Goal: Check status

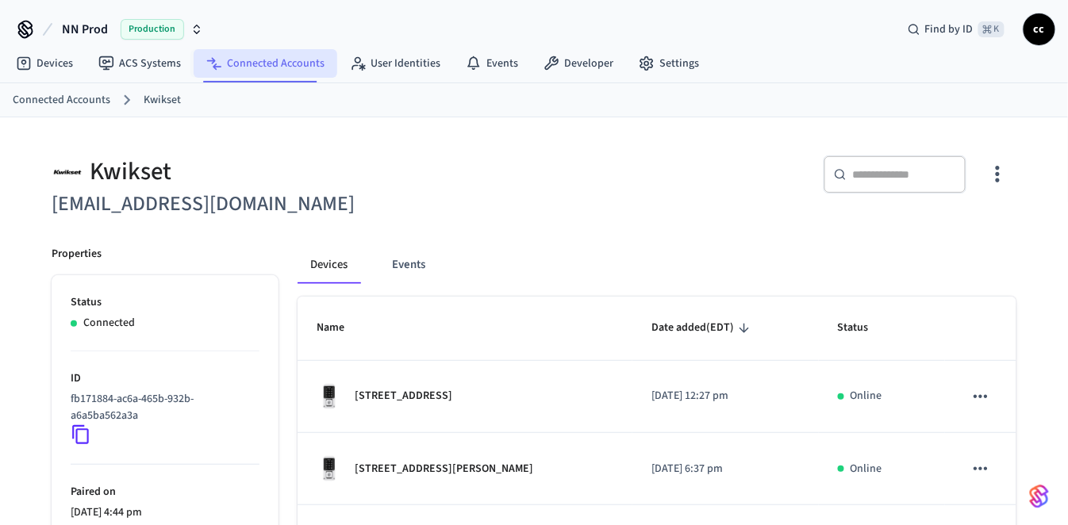
click at [282, 65] on link "Connected Accounts" at bounding box center [266, 63] width 144 height 29
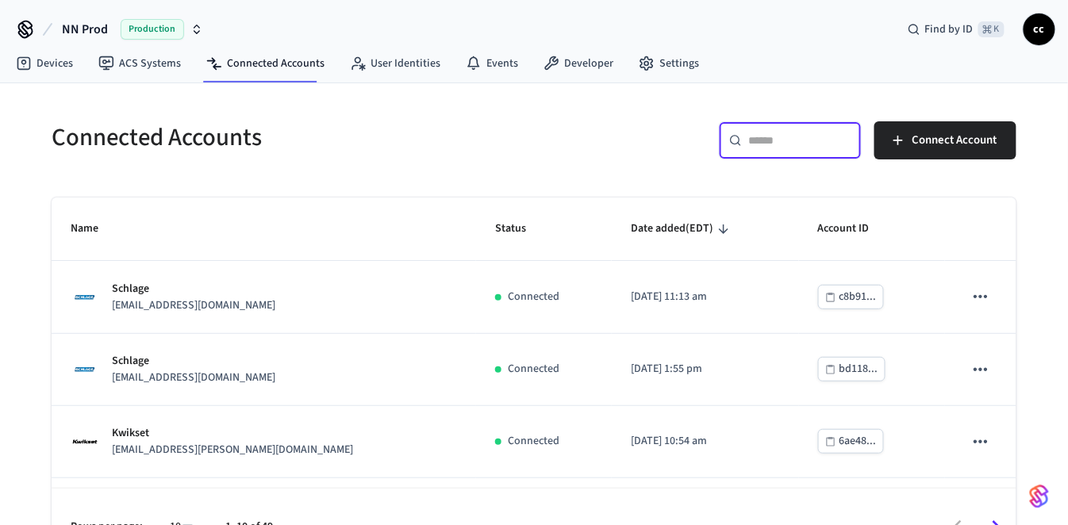
click at [772, 142] on input "text" at bounding box center [799, 141] width 103 height 16
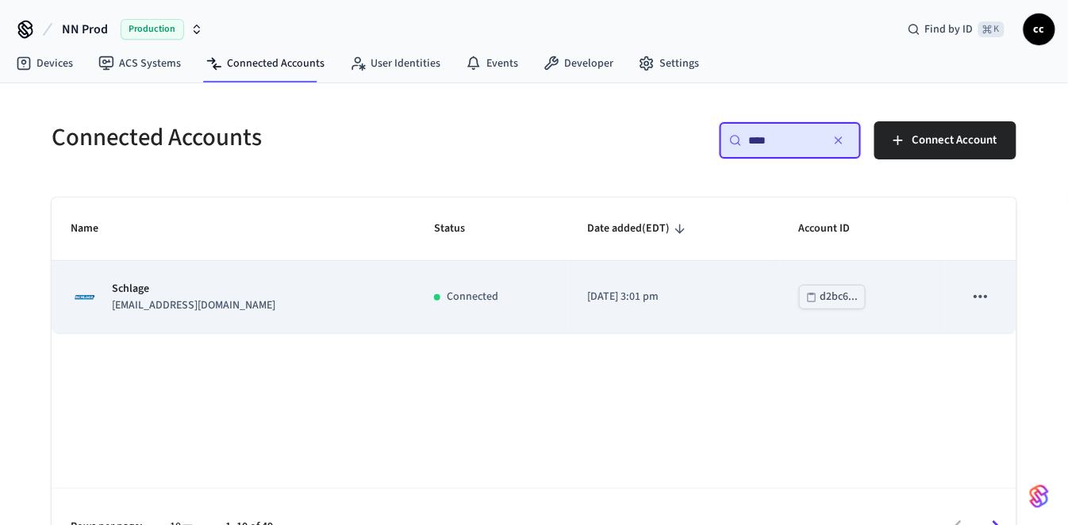
type input "****"
click at [640, 319] on td "[DATE] 3:01 pm" at bounding box center [674, 297] width 212 height 72
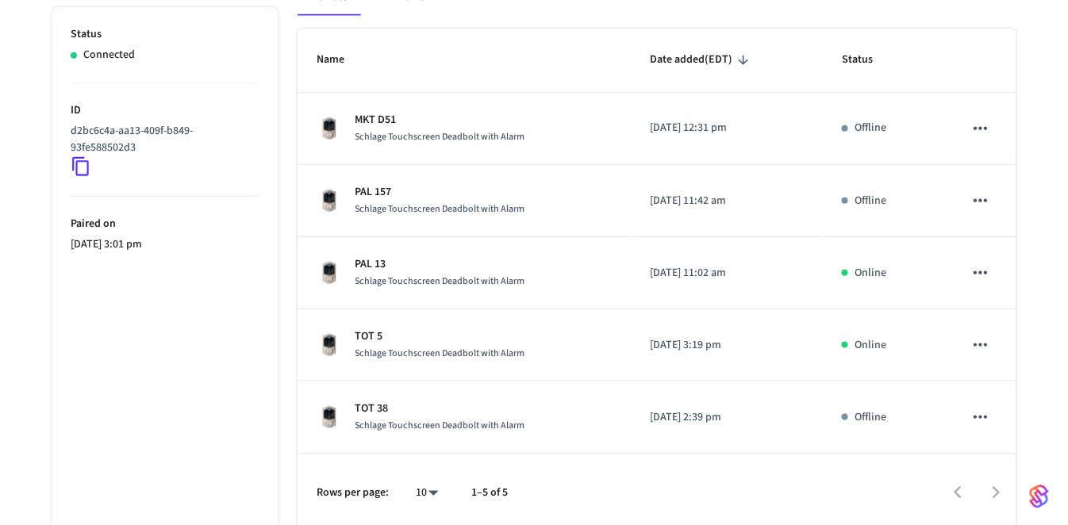
scroll to position [271, 0]
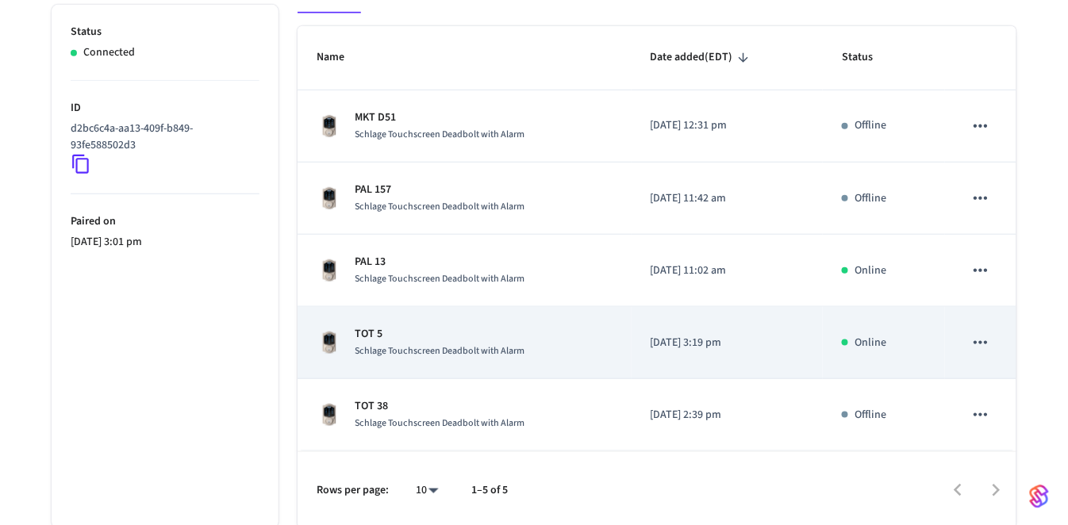
click at [417, 332] on p "TOT 5" at bounding box center [440, 334] width 170 height 17
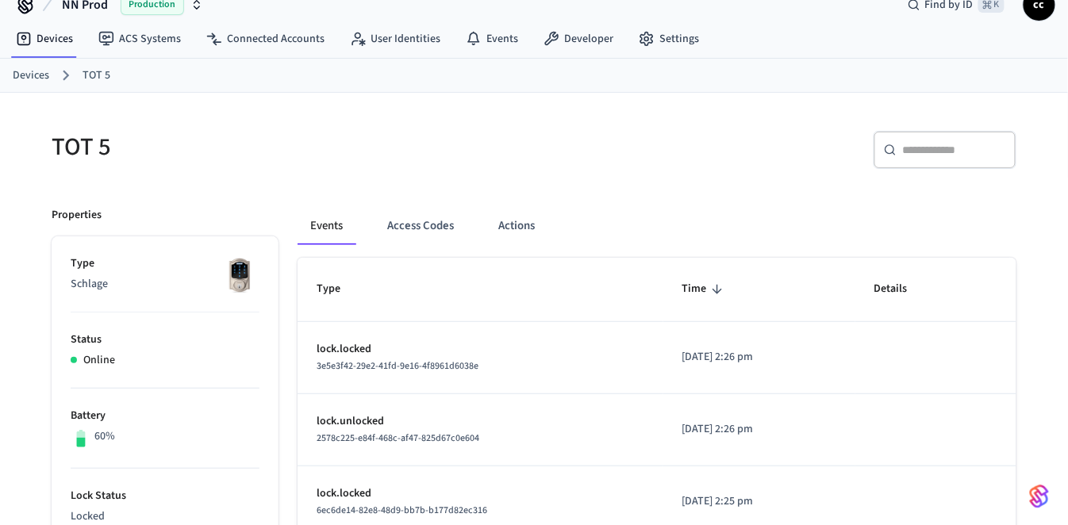
scroll to position [29, 0]
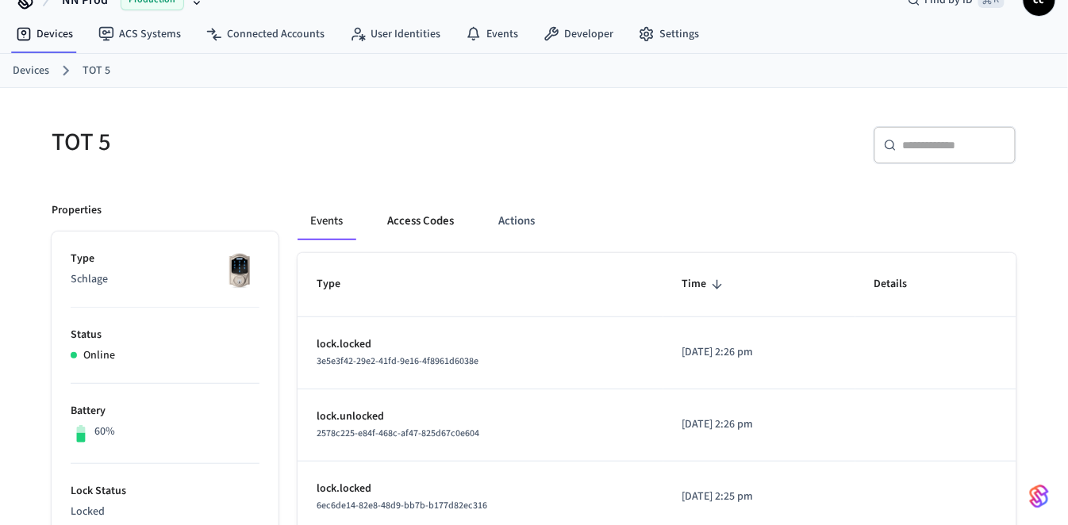
click at [418, 223] on button "Access Codes" at bounding box center [421, 221] width 92 height 38
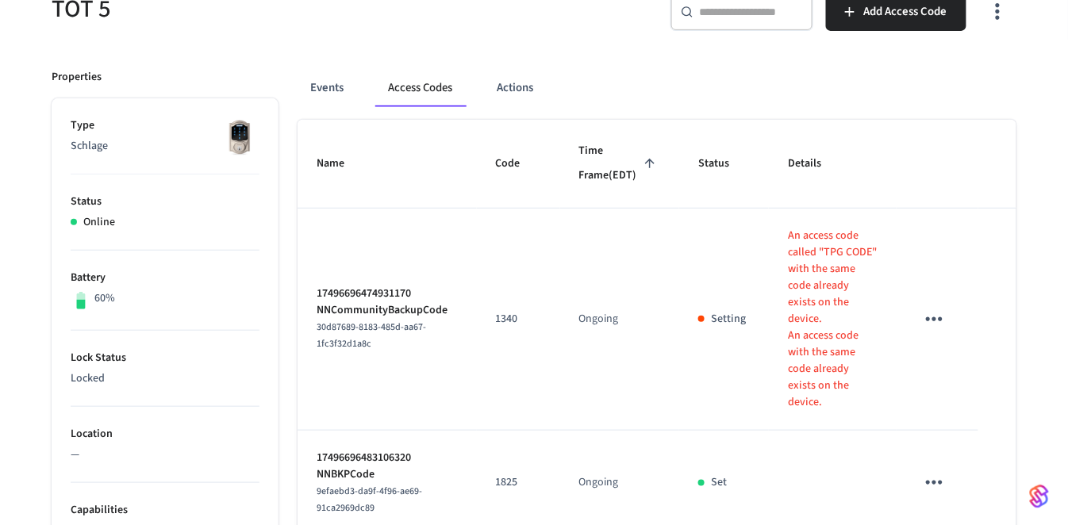
scroll to position [139, 0]
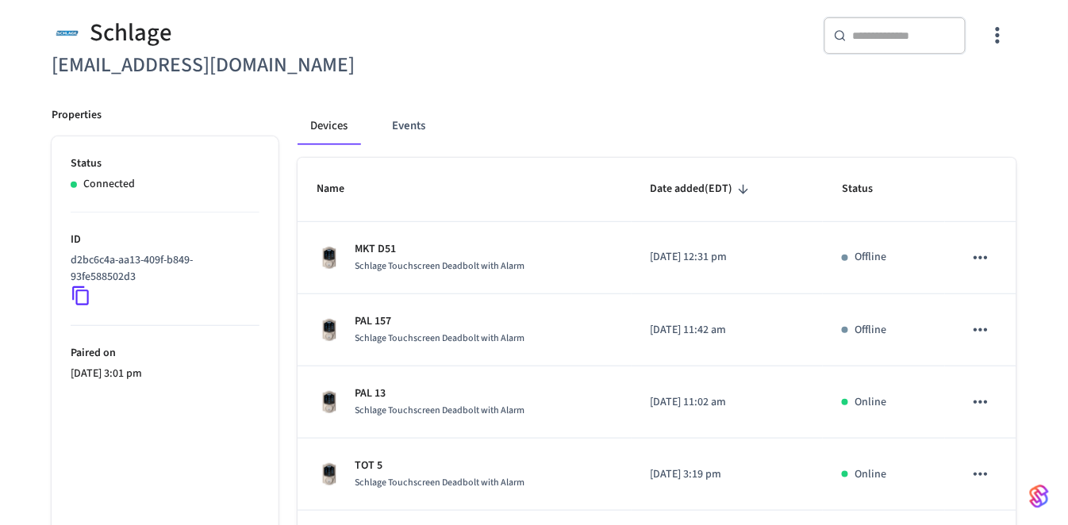
scroll to position [271, 0]
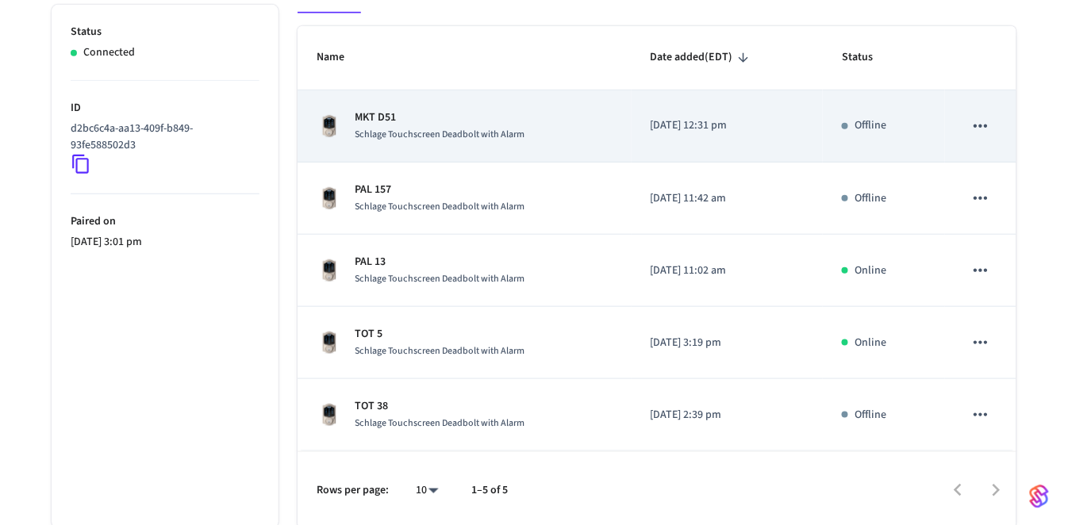
click at [534, 149] on td "MKT D51 Schlage Touchscreen Deadbolt with Alarm" at bounding box center [465, 126] width 334 height 72
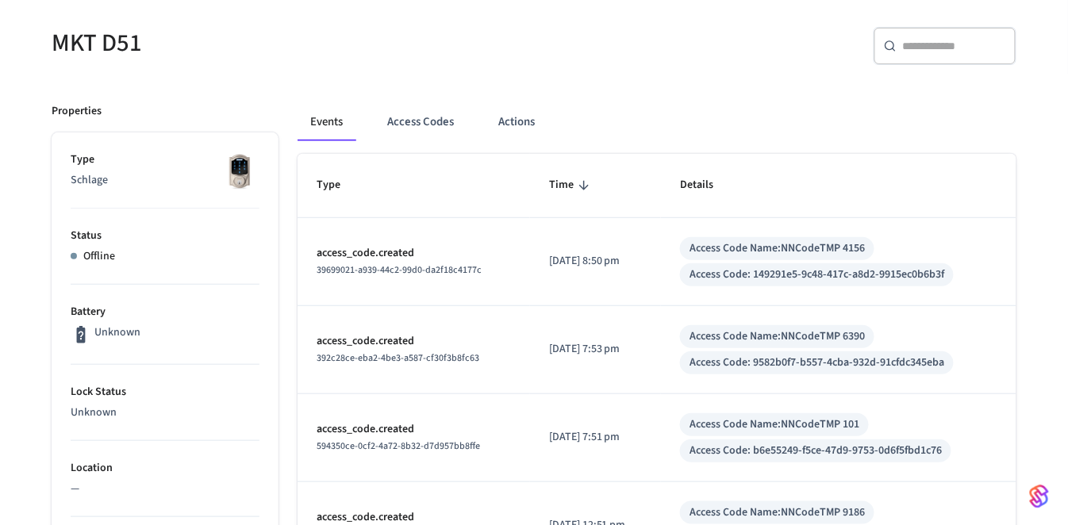
scroll to position [67, 0]
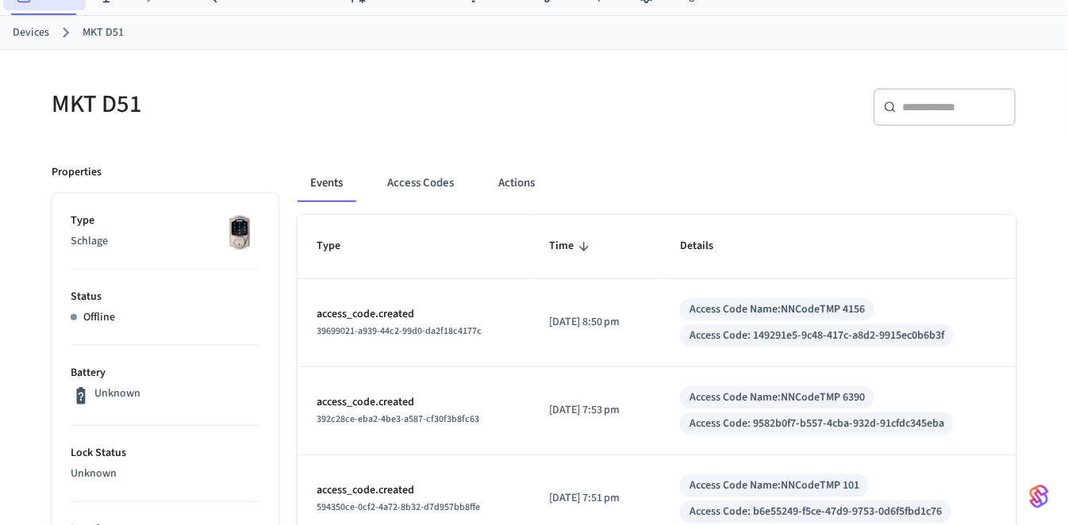
scroll to position [271, 0]
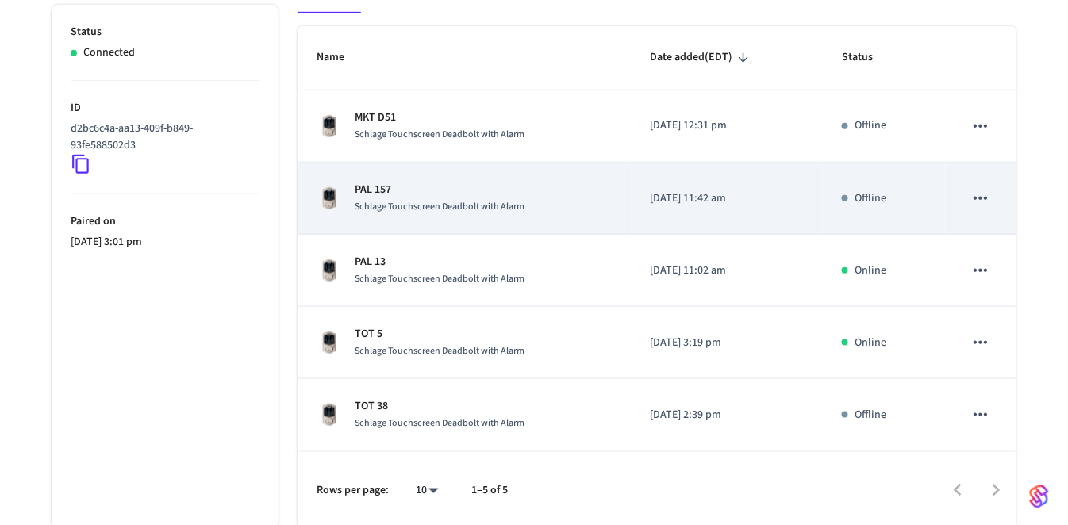
click at [430, 191] on p "PAL 157" at bounding box center [440, 190] width 170 height 17
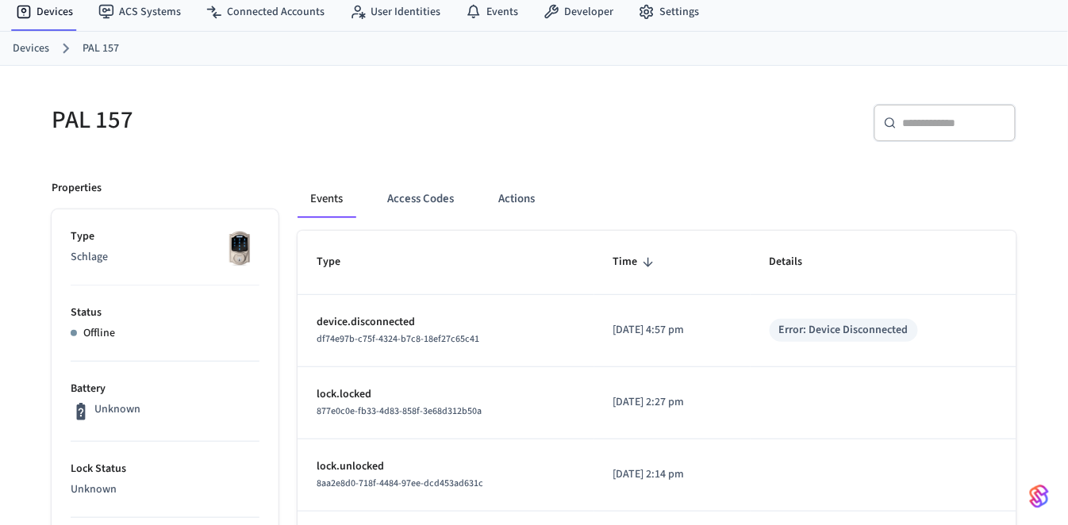
scroll to position [54, 0]
